Goal: Navigation & Orientation: Find specific page/section

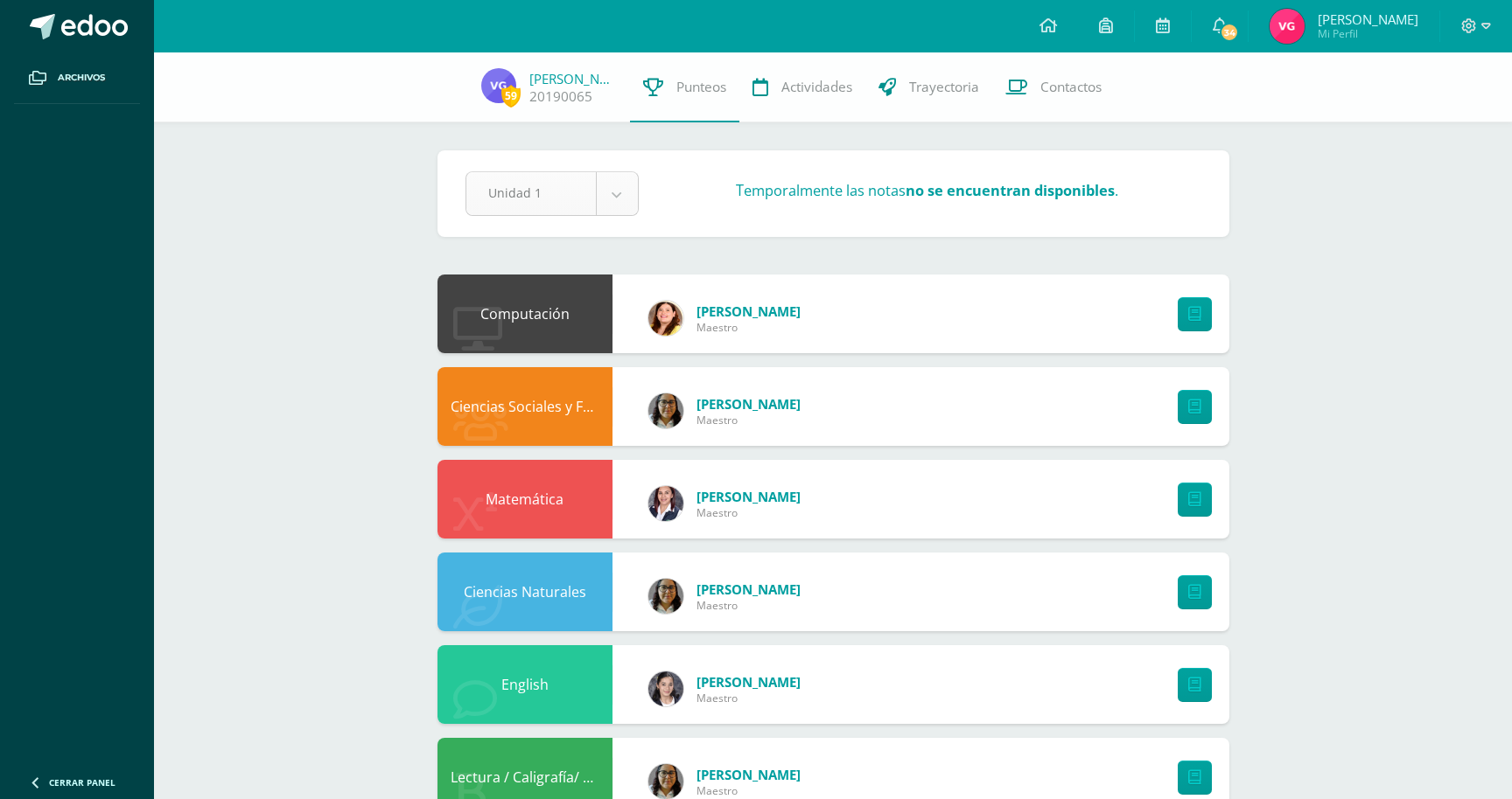
click at [612, 196] on body "Archivos Cerrar panel Configuración Cerrar sesión Víctor Adolfo Mi Perfil 34 34…" at bounding box center [756, 704] width 1512 height 1408
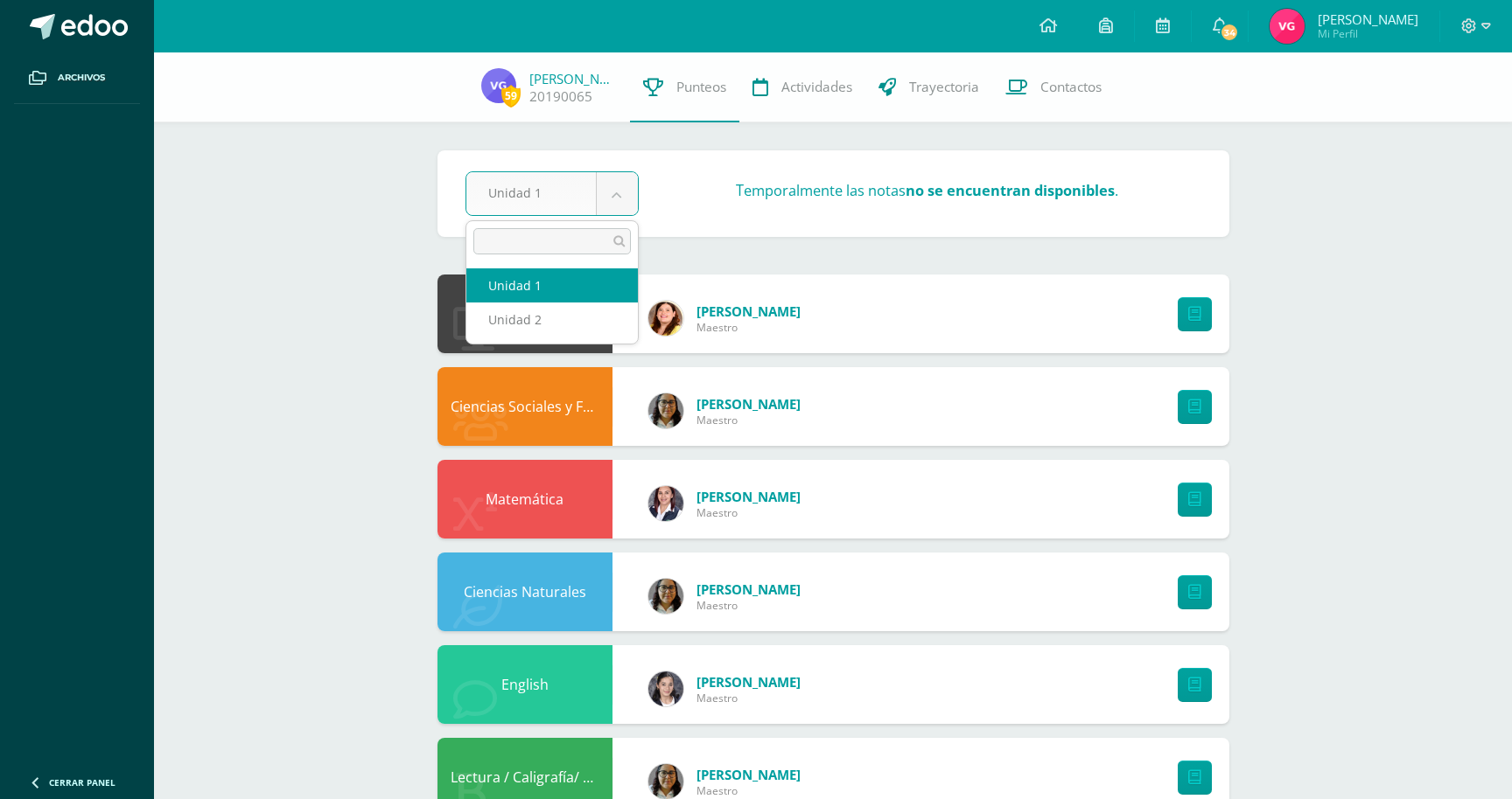
click at [137, 222] on body "Archivos Cerrar panel Configuración Cerrar sesión Víctor Adolfo Mi Perfil 34 34…" at bounding box center [756, 704] width 1512 height 1408
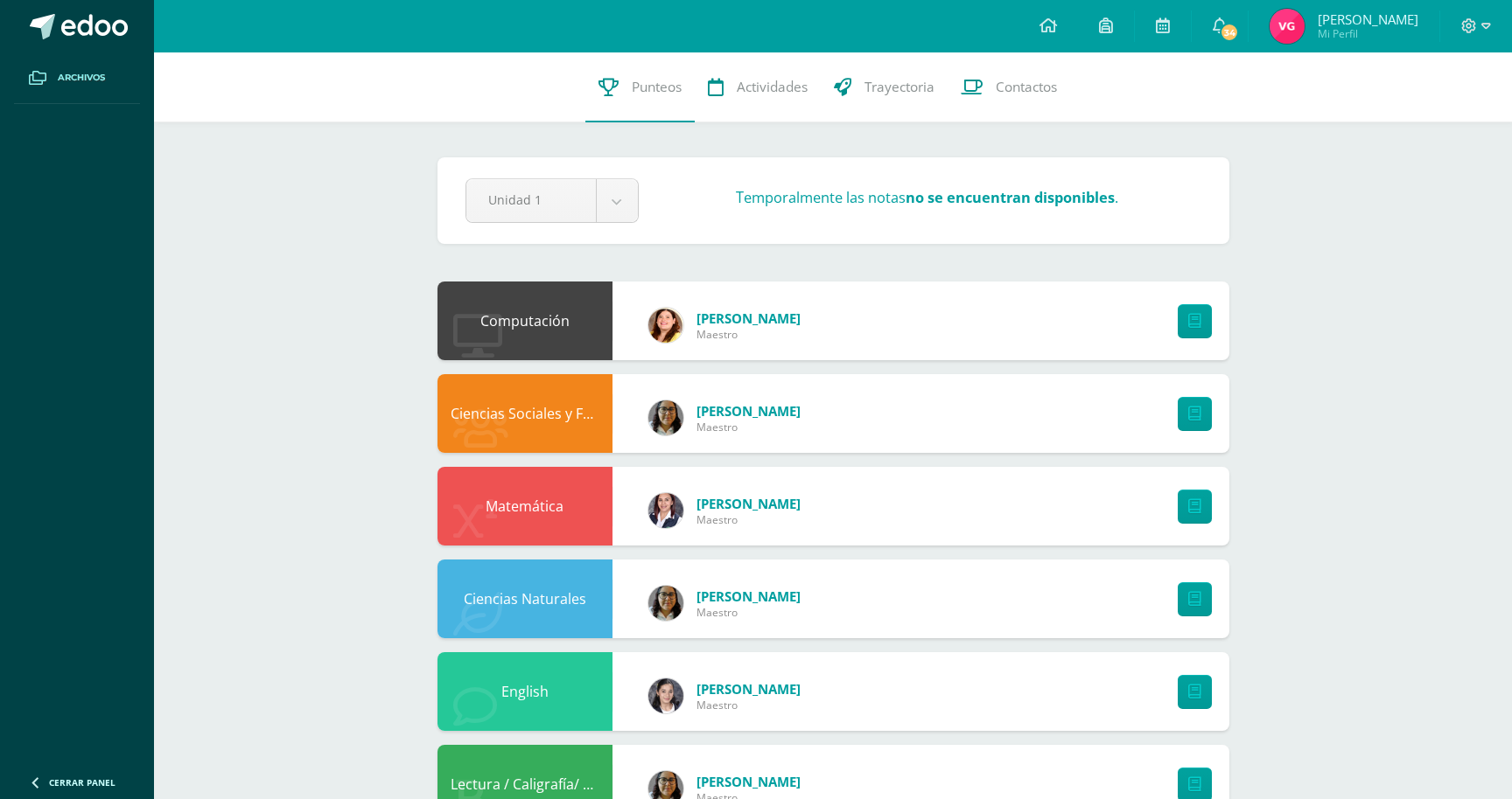
click at [103, 68] on link "Archivos" at bounding box center [77, 78] width 126 height 52
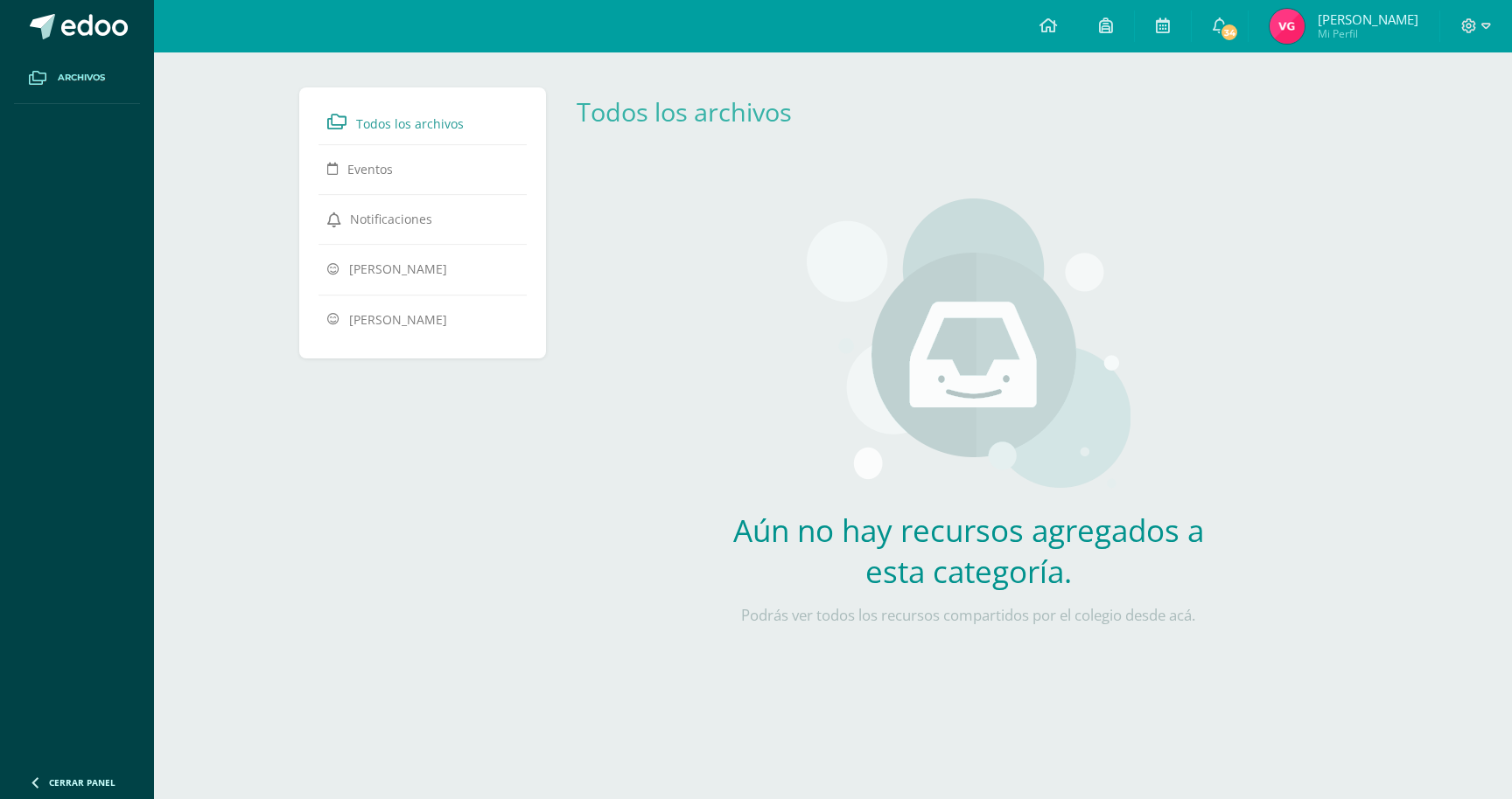
click at [423, 284] on li "[PERSON_NAME]" at bounding box center [422, 269] width 191 height 34
click at [453, 269] on link "[PERSON_NAME]" at bounding box center [422, 268] width 191 height 32
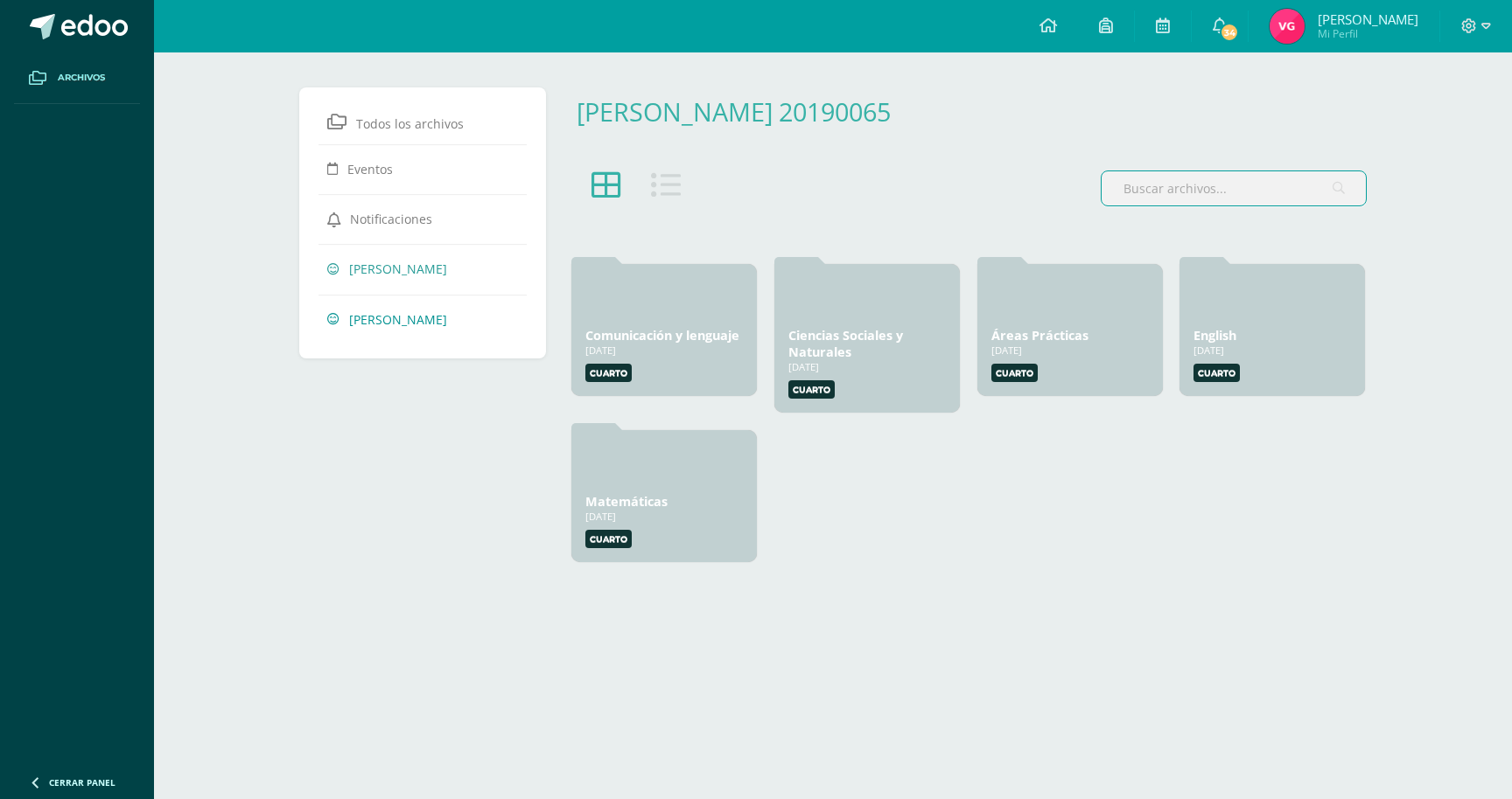
click at [436, 320] on span "[PERSON_NAME]" at bounding box center [398, 318] width 98 height 16
click at [436, 320] on span "Elizabeth González" at bounding box center [398, 318] width 98 height 16
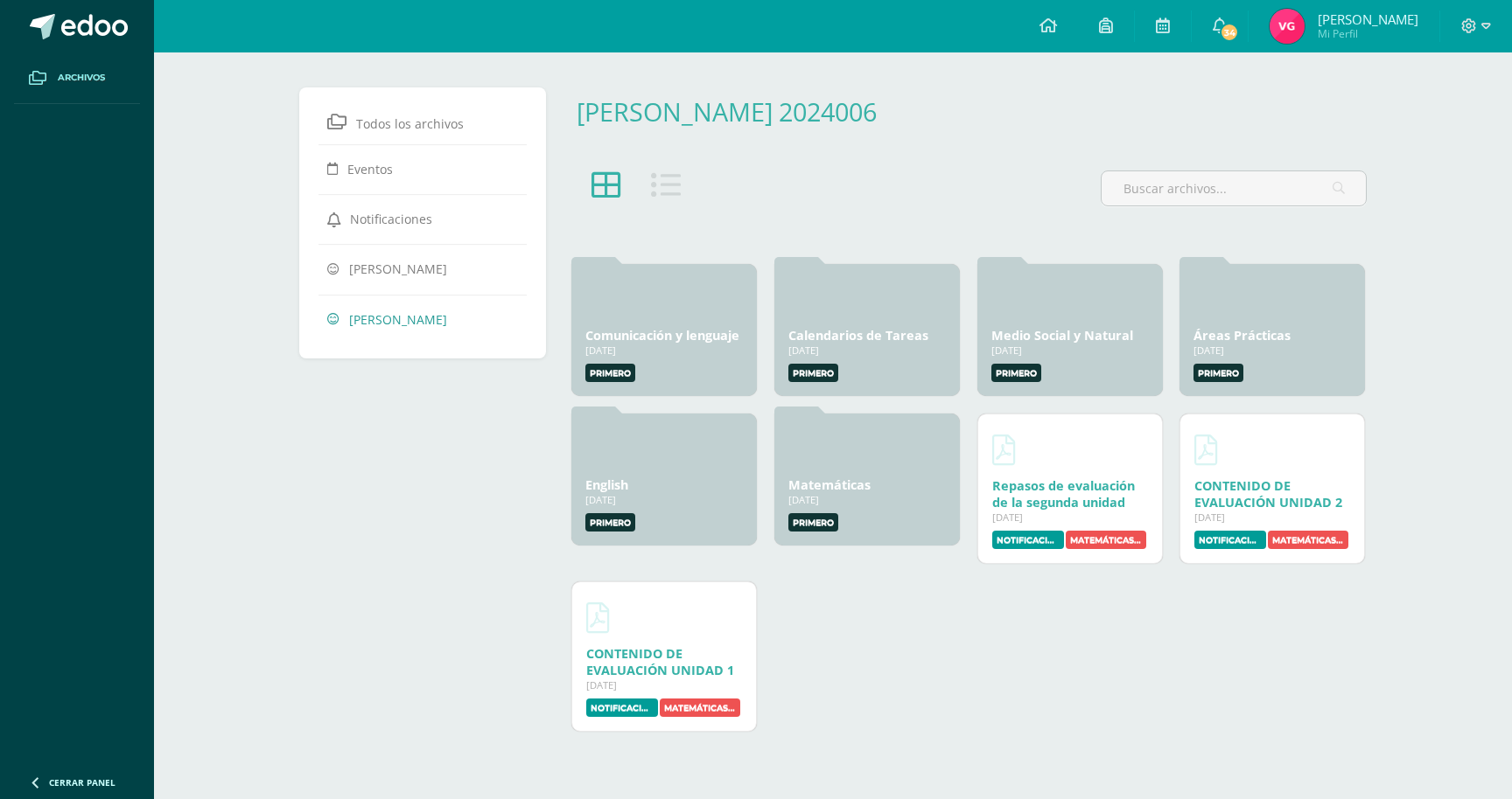
click at [900, 656] on div "Comunicación y lenguaje 11 Mar, 2025 11 Mar, 2025 Creado por: Gabriela Primero …" at bounding box center [967, 498] width 811 height 486
